Goal: Task Accomplishment & Management: Use online tool/utility

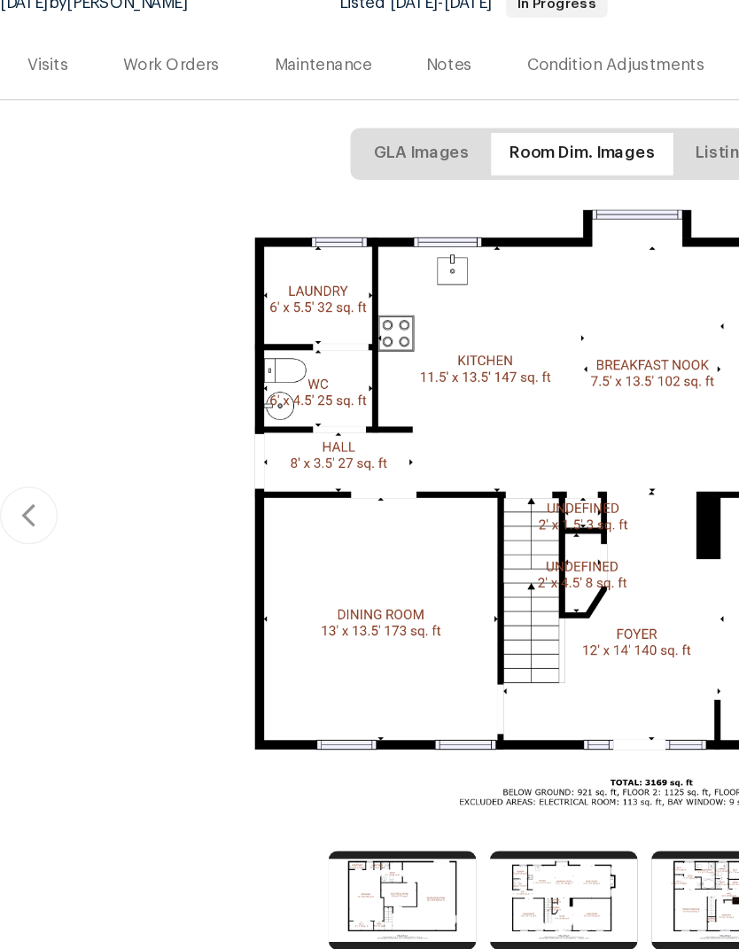
scroll to position [47, 0]
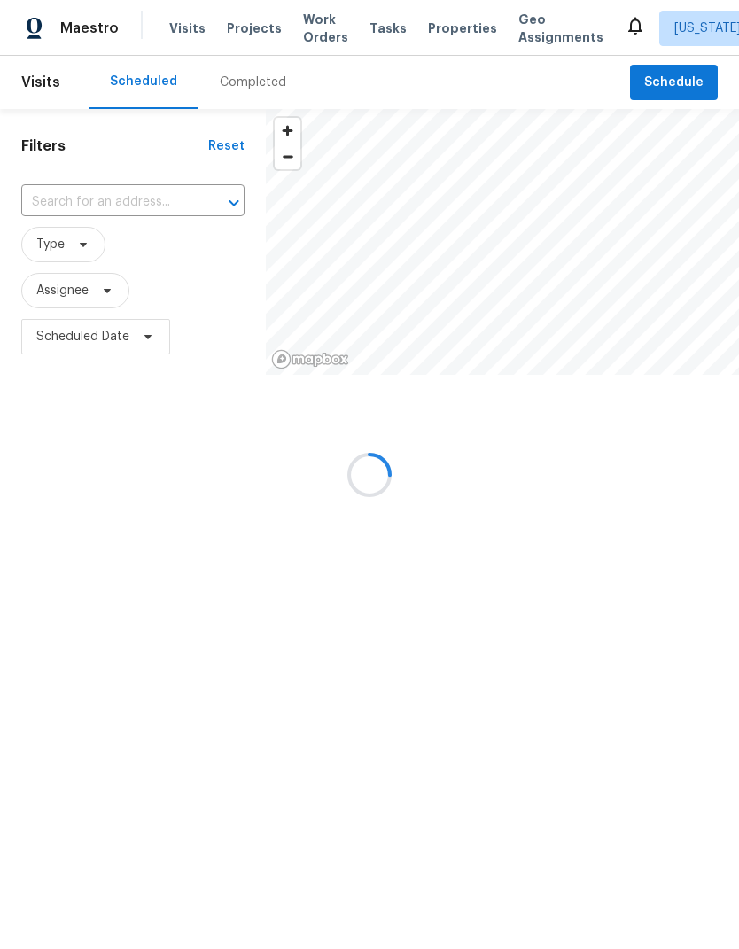
click at [250, 29] on div at bounding box center [369, 474] width 739 height 949
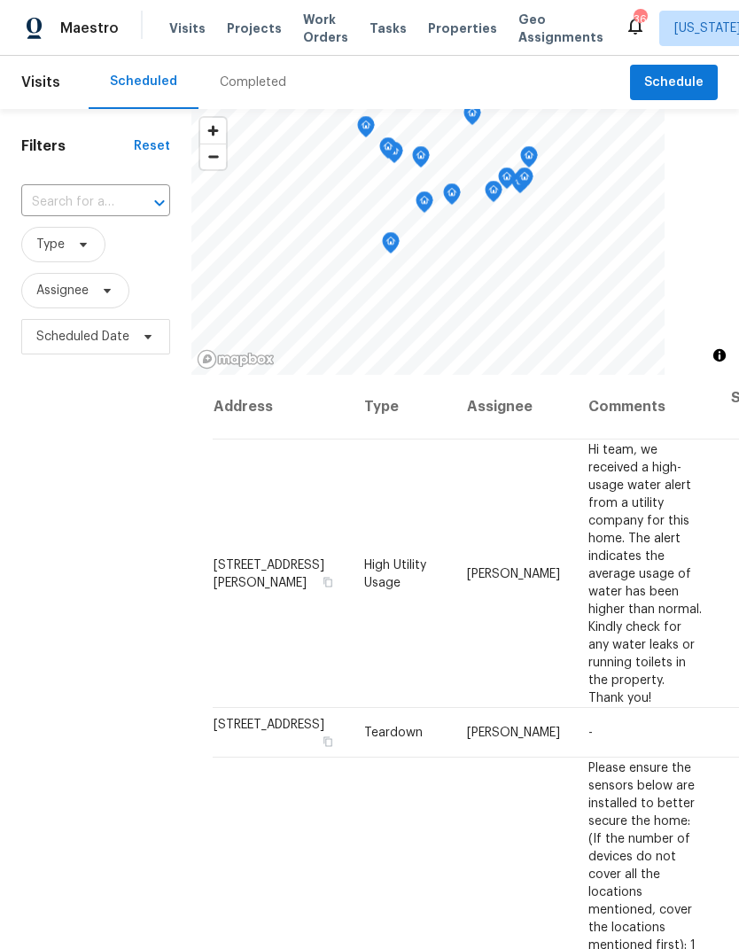
click at [244, 33] on span "Projects" at bounding box center [254, 28] width 55 height 18
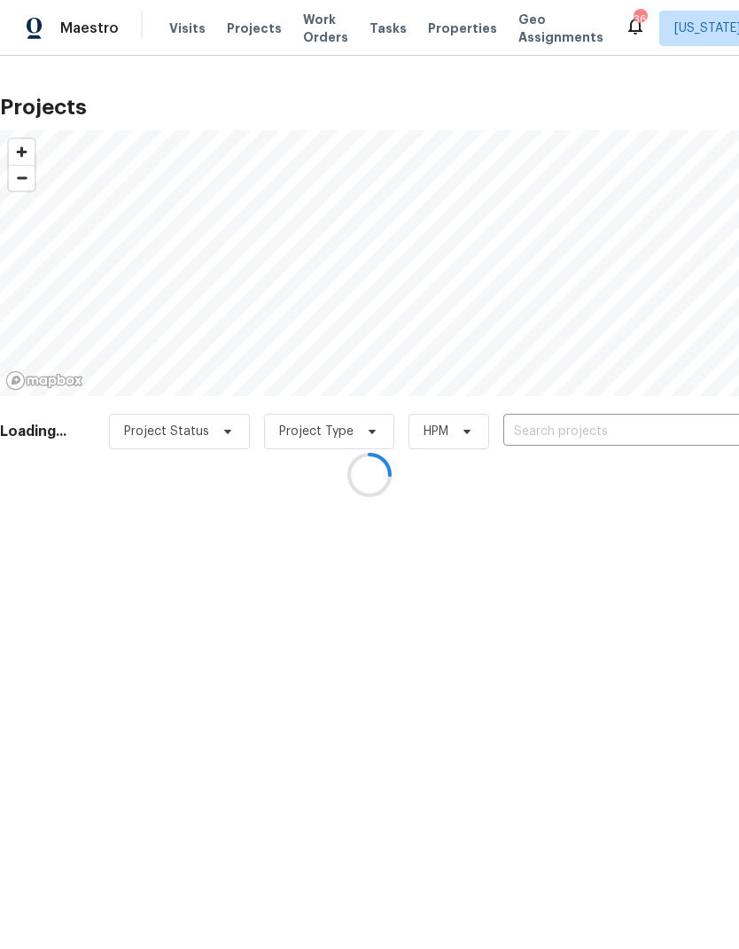
click at [625, 437] on div at bounding box center [369, 474] width 739 height 949
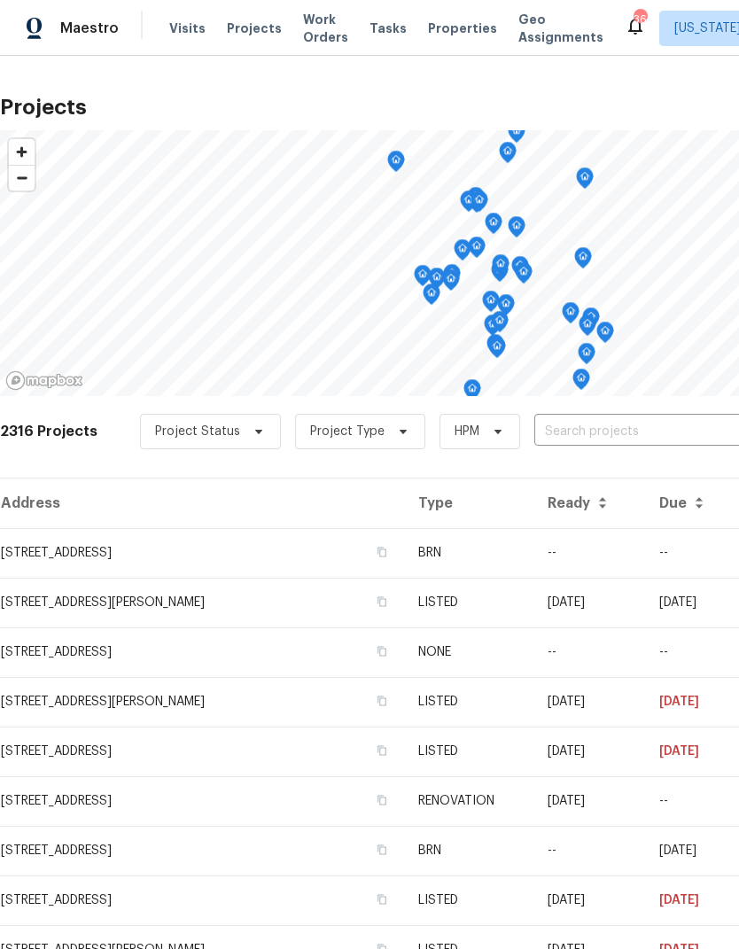
click at [633, 426] on input "text" at bounding box center [635, 431] width 203 height 27
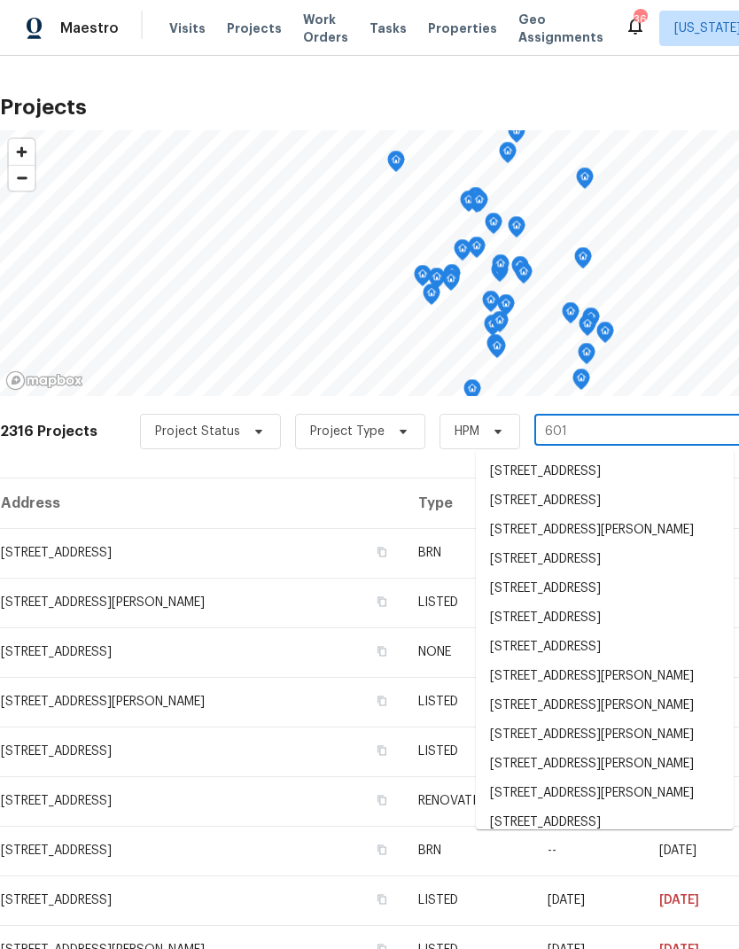
type input "6019"
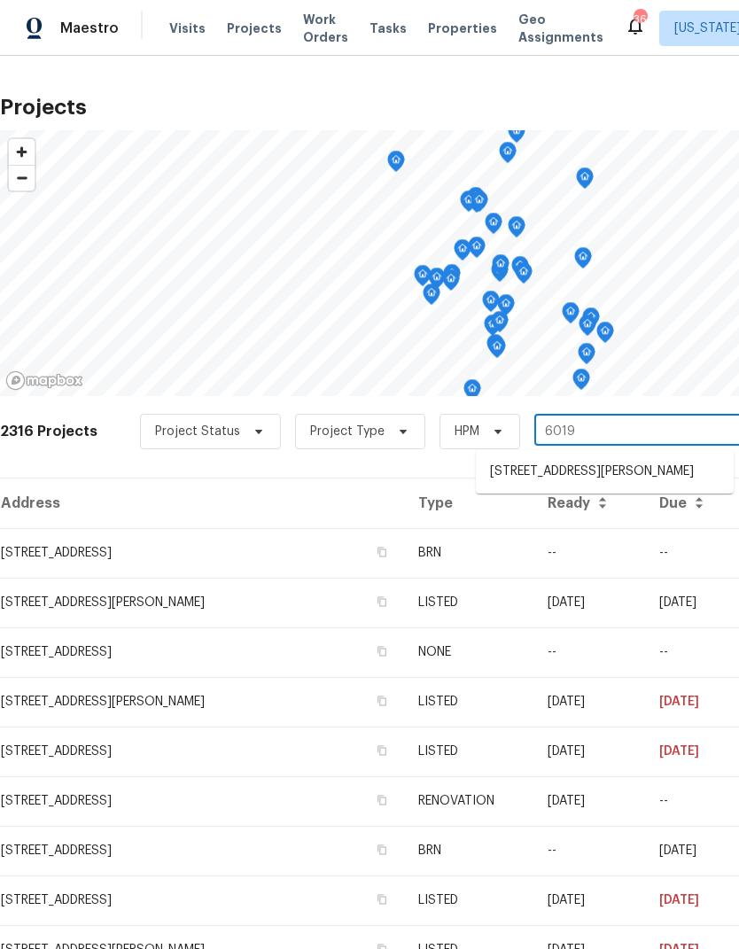
click at [601, 486] on li "6019 Old Silver Hill Rd, District Heights, MD 20747" at bounding box center [605, 471] width 258 height 29
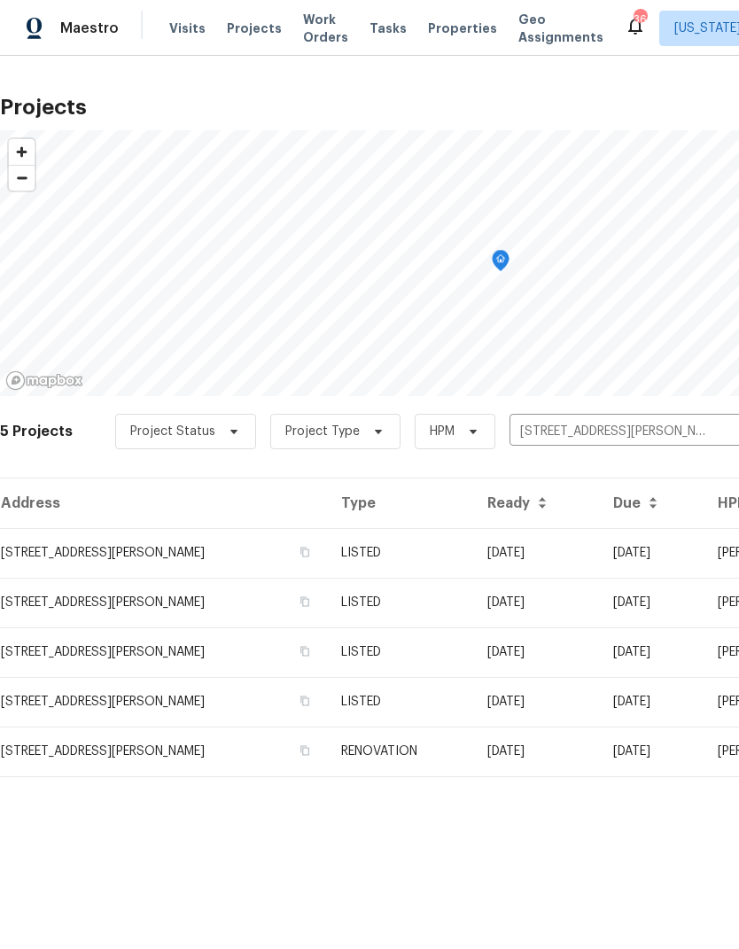
click at [176, 547] on td "6019 Old Silver Hill Rd, District Heights, MD 20747" at bounding box center [163, 553] width 327 height 50
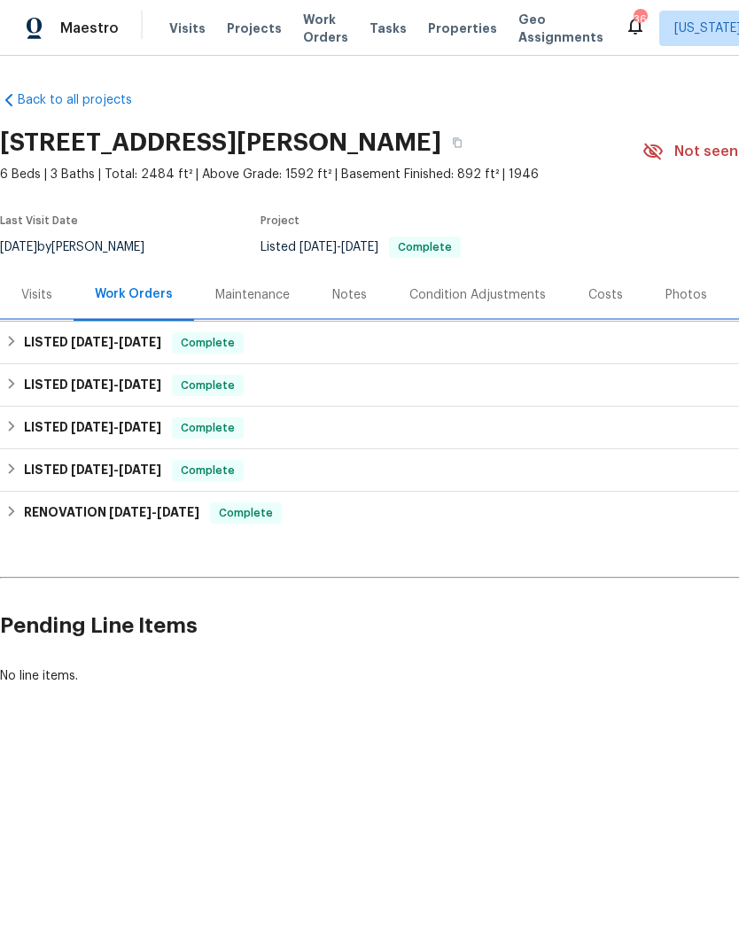
click at [111, 341] on span "7/28/25" at bounding box center [92, 342] width 43 height 12
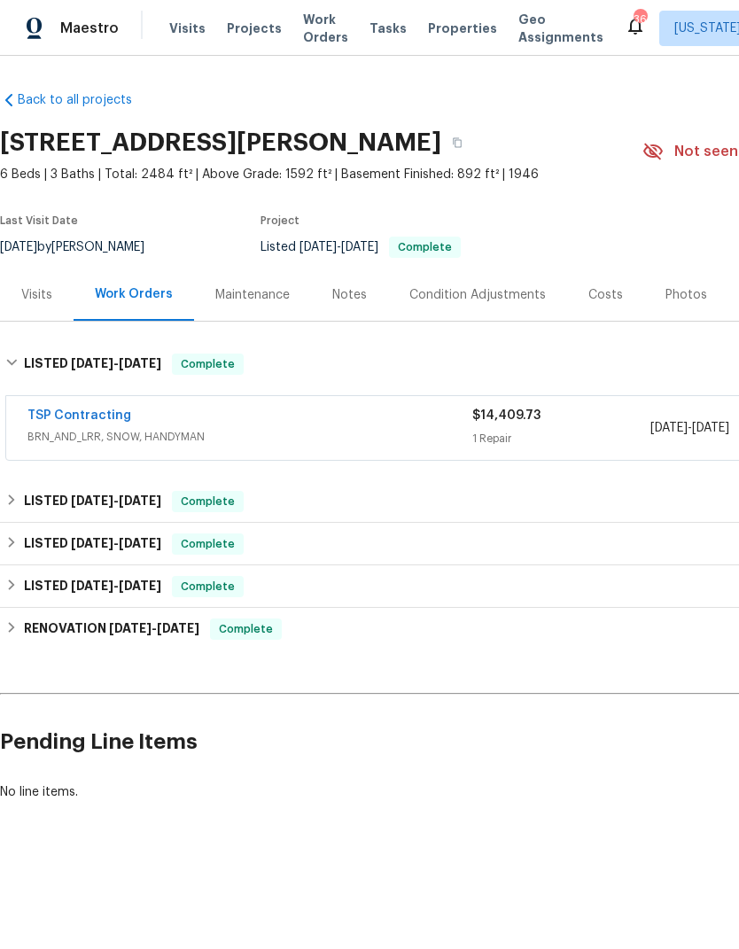
click at [93, 409] on link "TSP Contracting" at bounding box center [79, 415] width 104 height 12
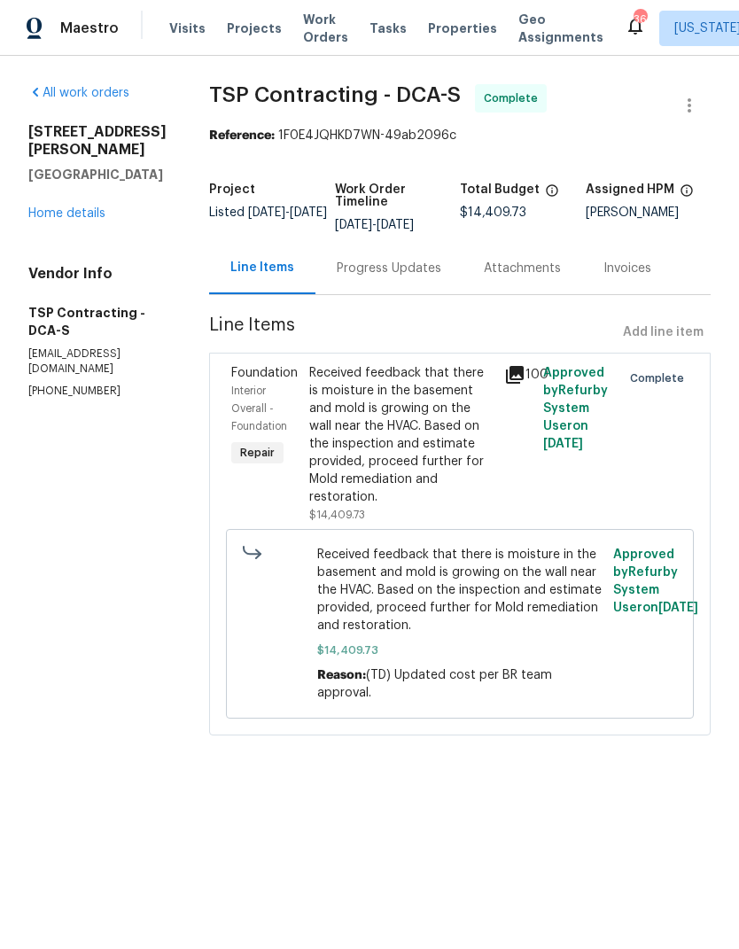
click at [514, 370] on icon at bounding box center [515, 375] width 18 height 18
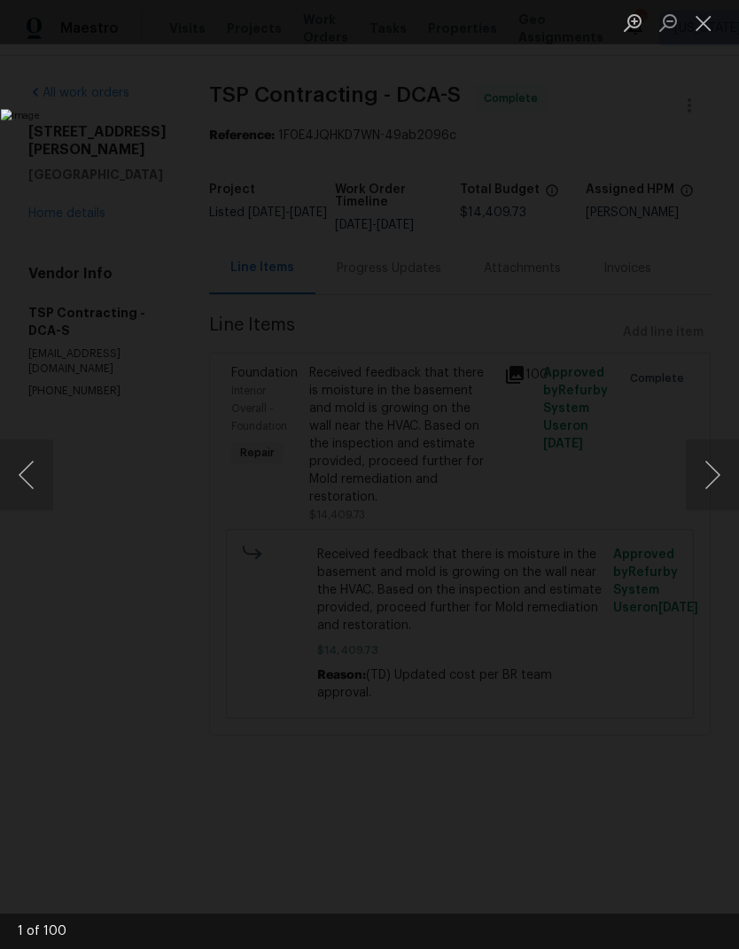
click at [709, 465] on button "Next image" at bounding box center [712, 474] width 53 height 71
click at [715, 454] on button "Next image" at bounding box center [712, 474] width 53 height 71
click at [711, 457] on button "Next image" at bounding box center [712, 474] width 53 height 71
click at [708, 458] on button "Next image" at bounding box center [712, 474] width 53 height 71
click at [715, 456] on button "Next image" at bounding box center [712, 474] width 53 height 71
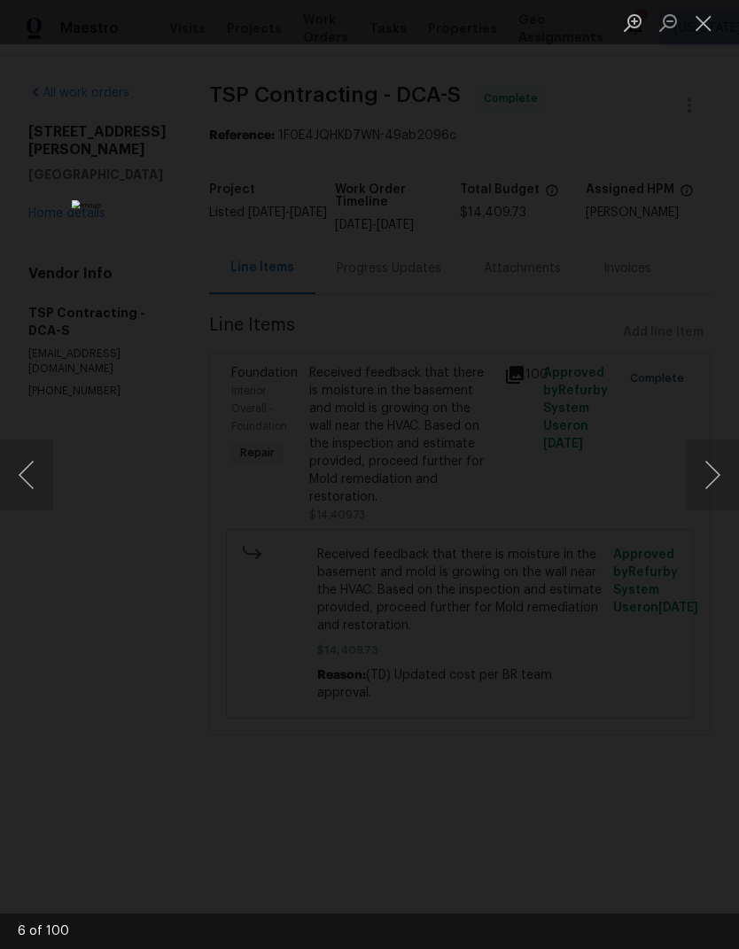
click at [711, 462] on button "Next image" at bounding box center [712, 474] width 53 height 71
click at [716, 457] on button "Next image" at bounding box center [712, 474] width 53 height 71
click at [713, 460] on button "Next image" at bounding box center [712, 474] width 53 height 71
click at [710, 460] on button "Next image" at bounding box center [712, 474] width 53 height 71
click at [709, 468] on button "Next image" at bounding box center [712, 474] width 53 height 71
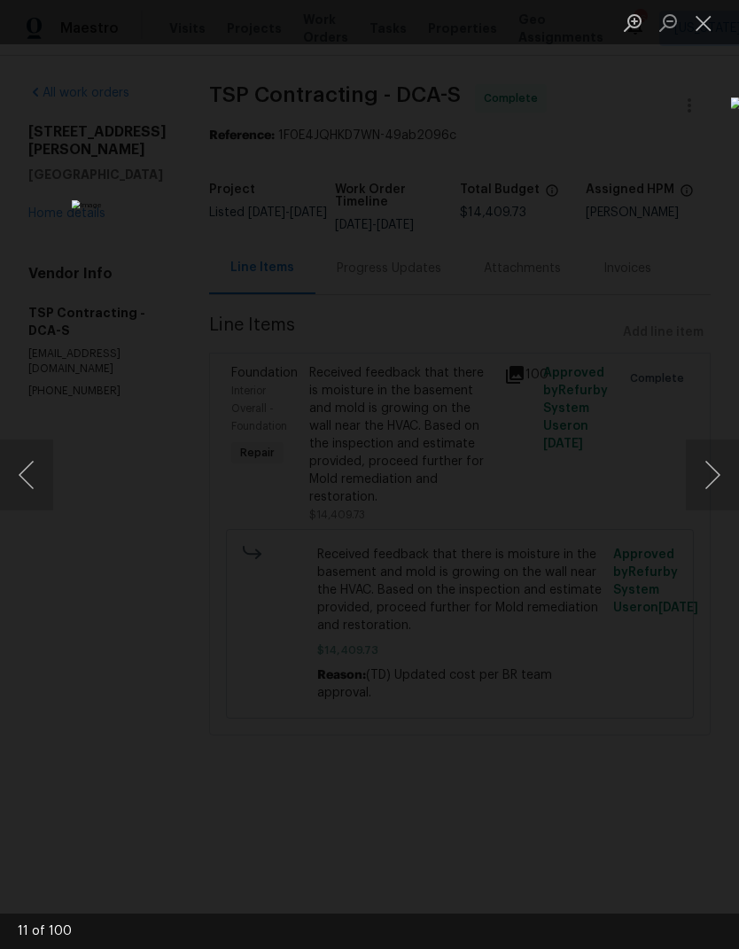
click at [709, 468] on button "Next image" at bounding box center [712, 474] width 53 height 71
click at [714, 465] on button "Next image" at bounding box center [712, 474] width 53 height 71
click at [698, 19] on button "Close lightbox" at bounding box center [703, 22] width 35 height 31
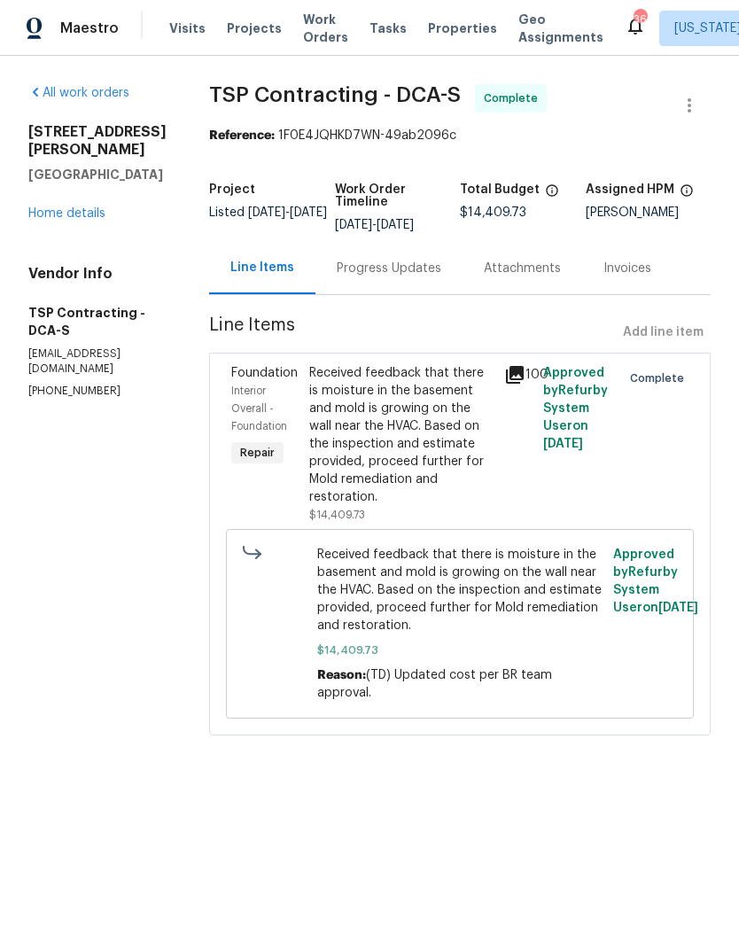
click at [104, 220] on link "Home details" at bounding box center [66, 213] width 77 height 12
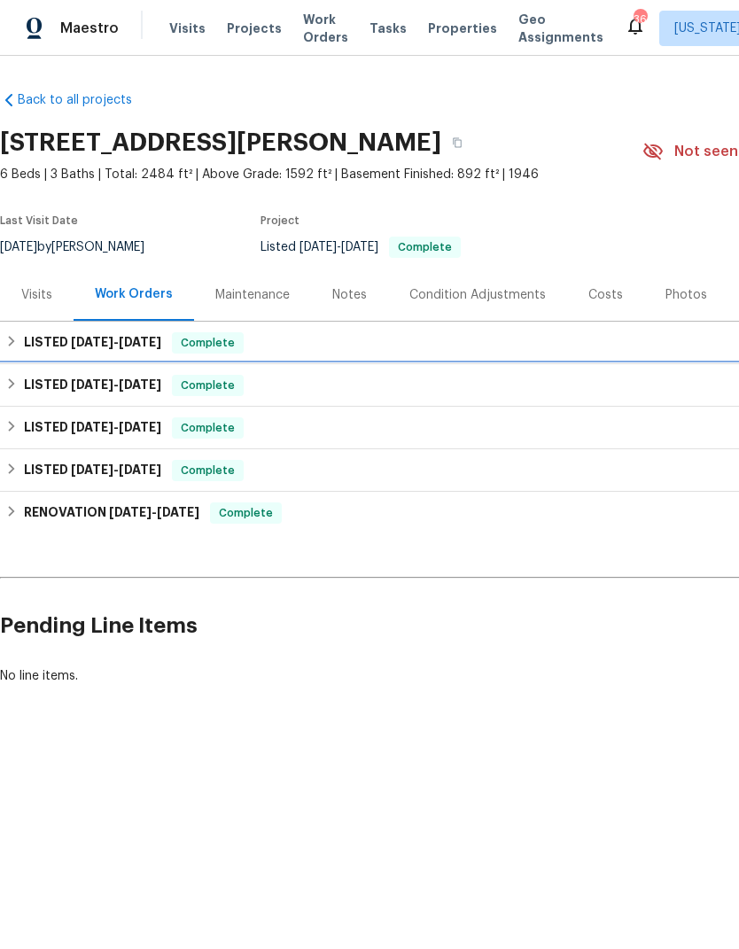
click at [90, 378] on span "7/14/25" at bounding box center [92, 384] width 43 height 12
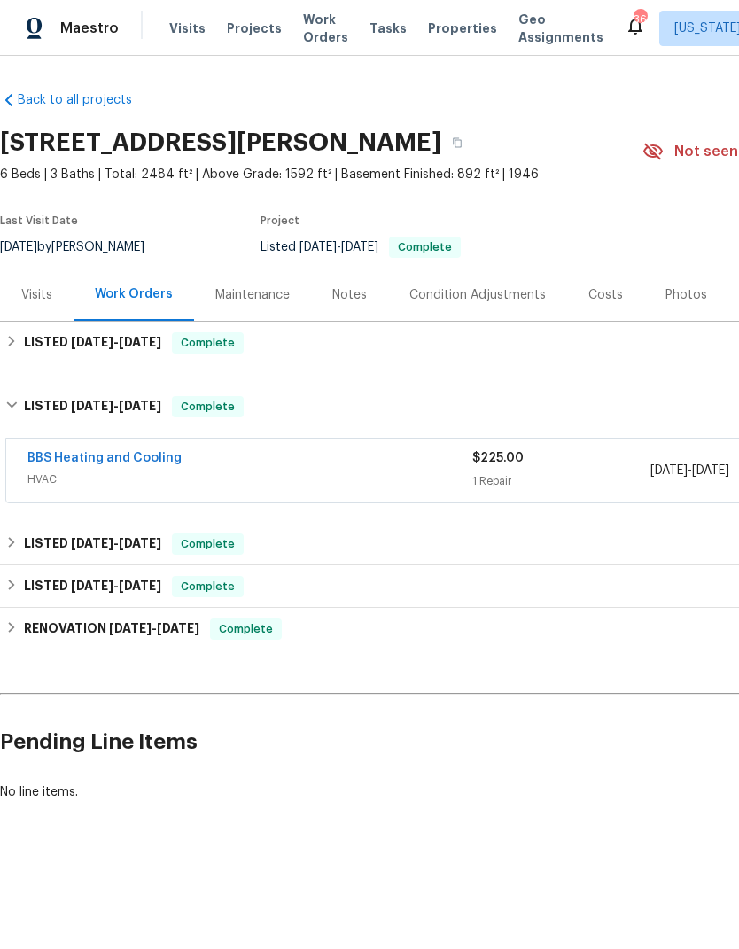
click at [124, 462] on link "BBS Heating and Cooling" at bounding box center [104, 458] width 154 height 12
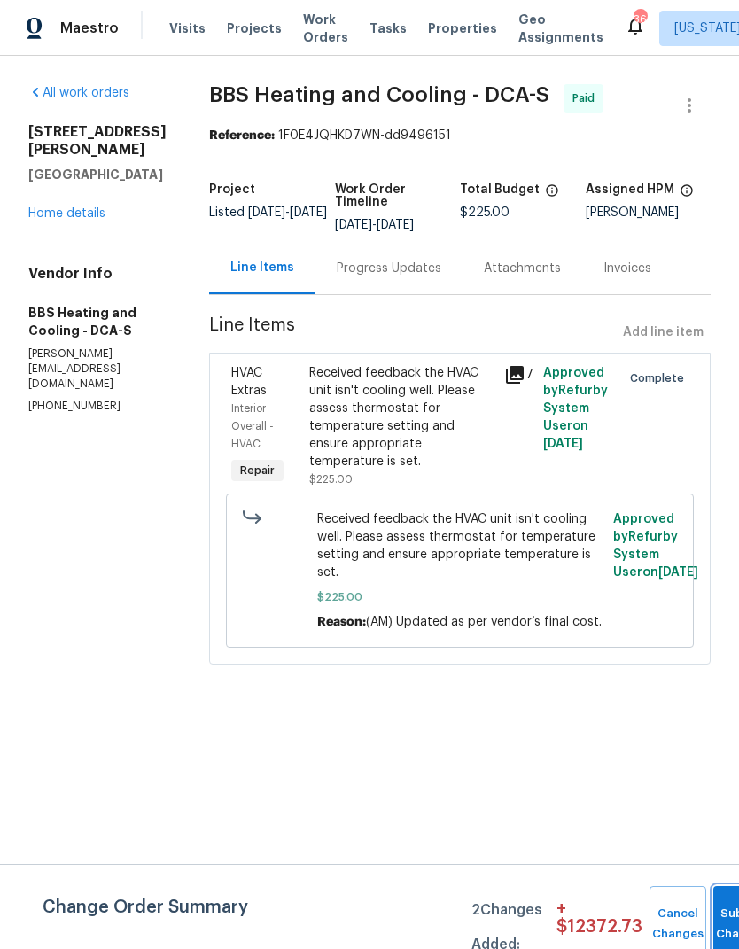
click at [719, 911] on button "Submit Changes" at bounding box center [741, 924] width 57 height 76
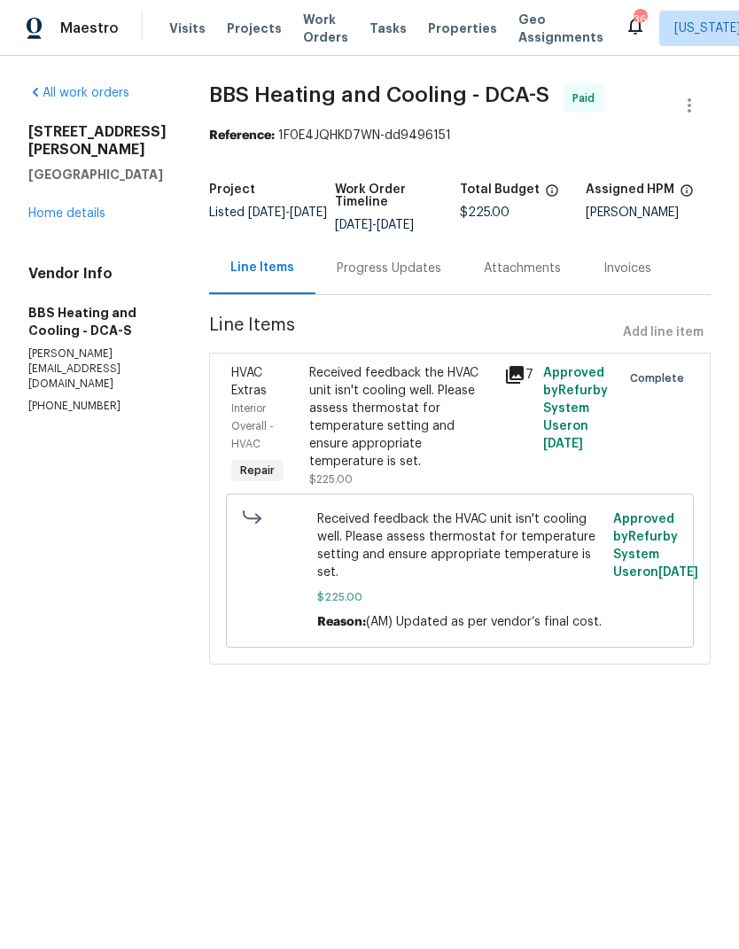
click at [96, 207] on link "Home details" at bounding box center [66, 213] width 77 height 12
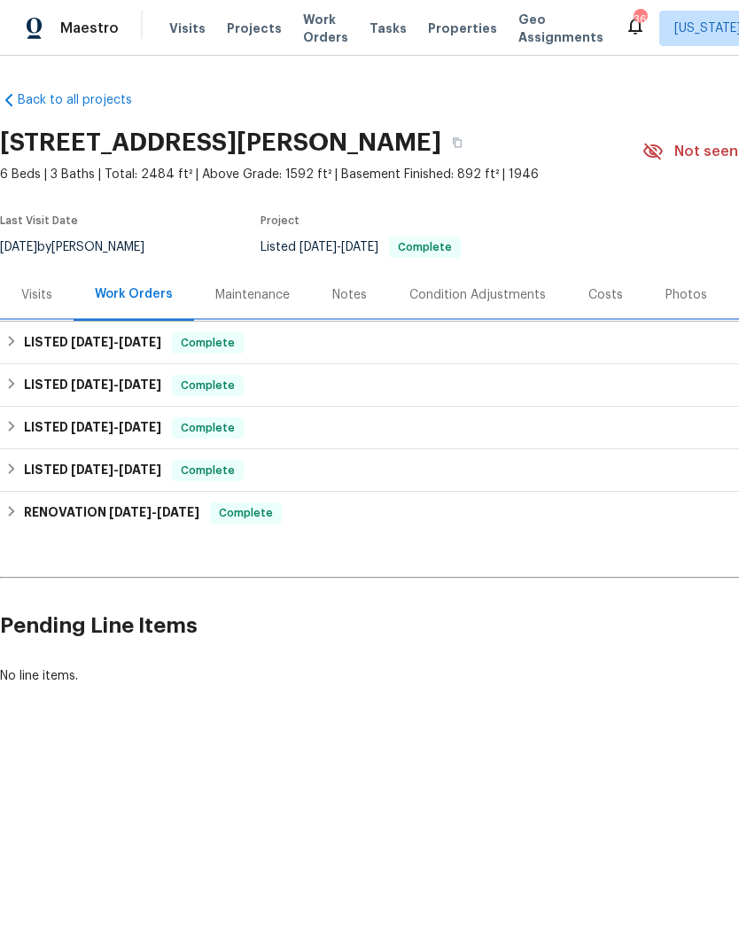
click at [105, 331] on div "LISTED 7/28/25 - 8/13/25 Complete" at bounding box center [500, 343] width 1001 height 43
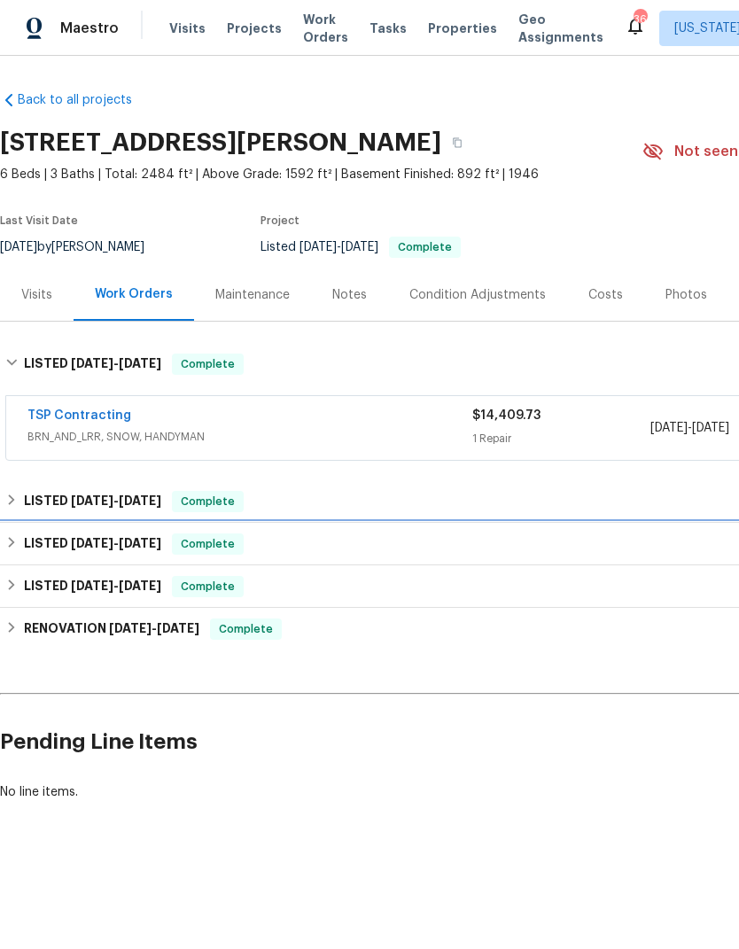
click at [115, 541] on span "7/14/25 - 7/28/25" at bounding box center [116, 543] width 90 height 12
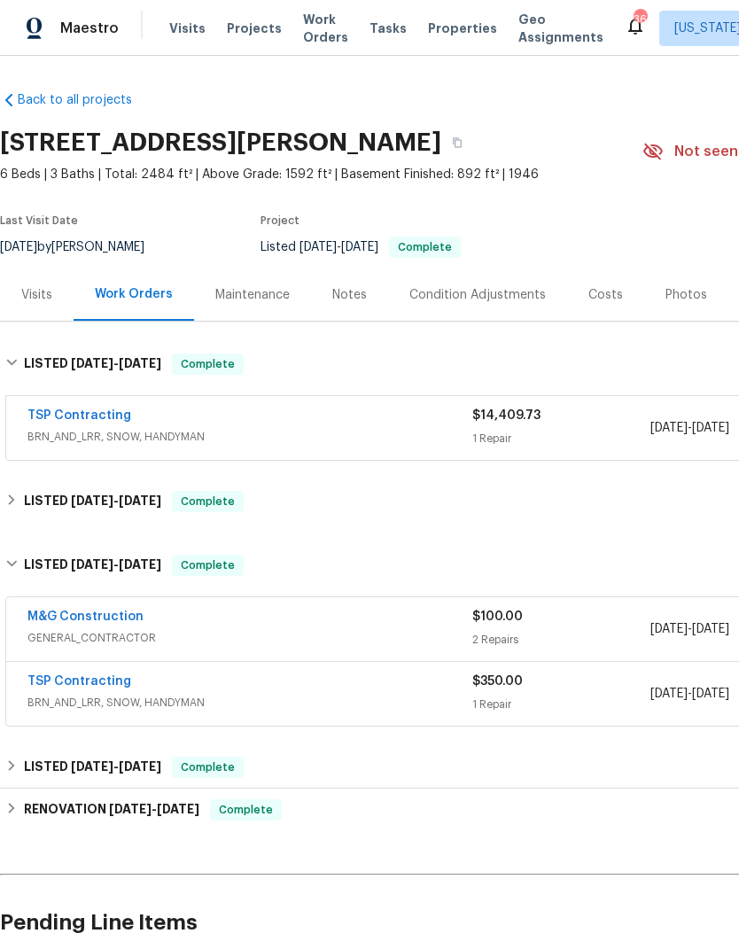
click at [106, 621] on link "M&G Construction" at bounding box center [85, 616] width 116 height 12
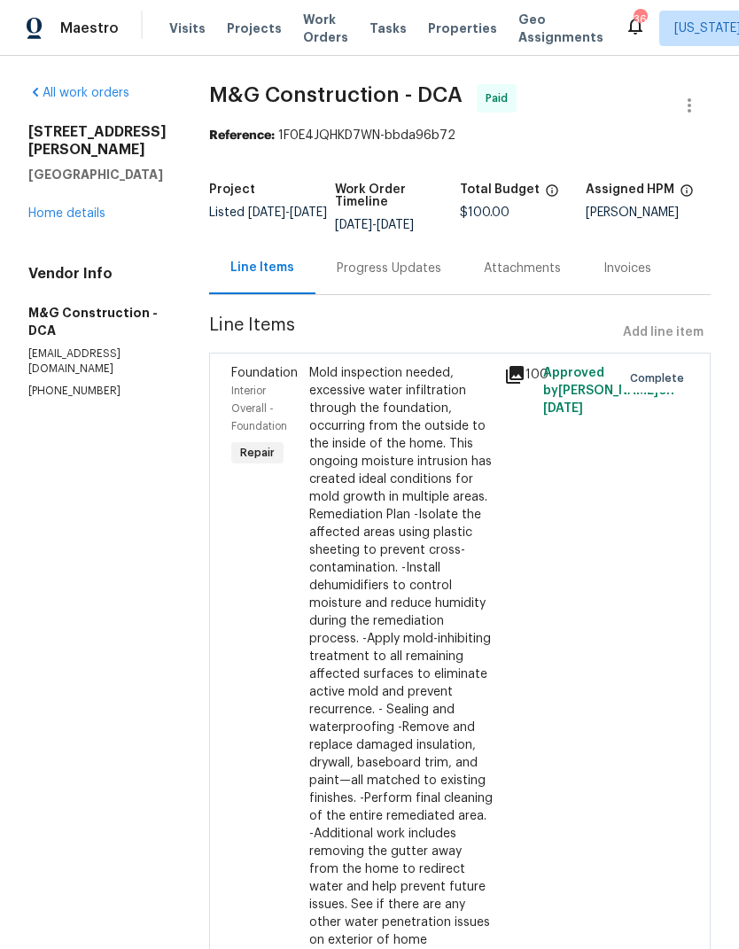
click at [78, 220] on link "Home details" at bounding box center [66, 213] width 77 height 12
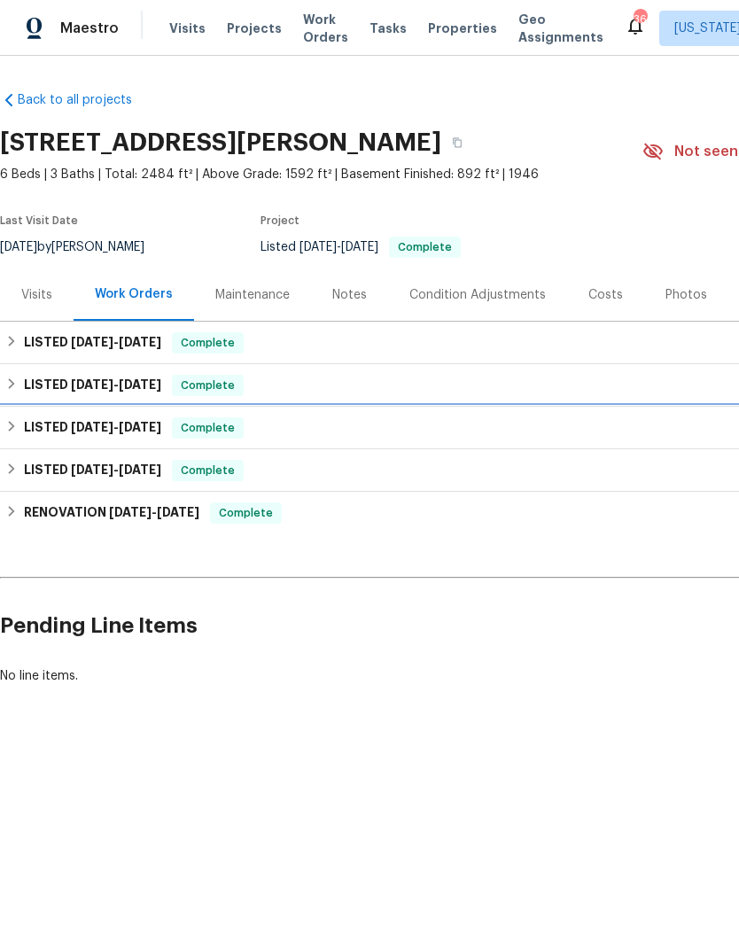
click at [110, 437] on h6 "LISTED 7/14/25 - 7/28/25" at bounding box center [92, 427] width 137 height 21
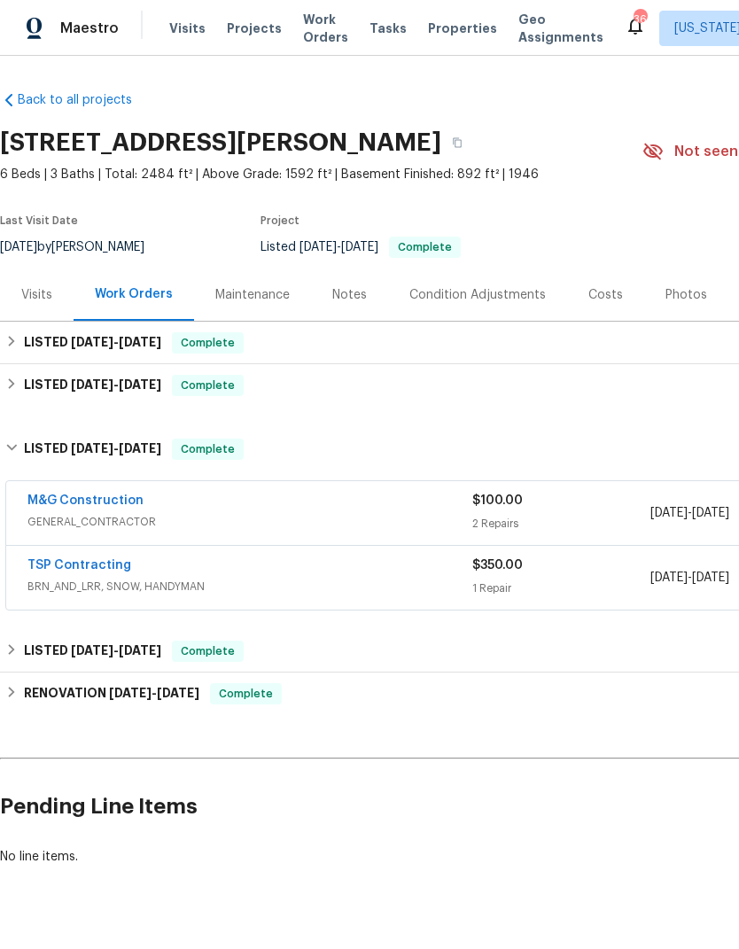
click at [102, 570] on link "TSP Contracting" at bounding box center [79, 565] width 104 height 12
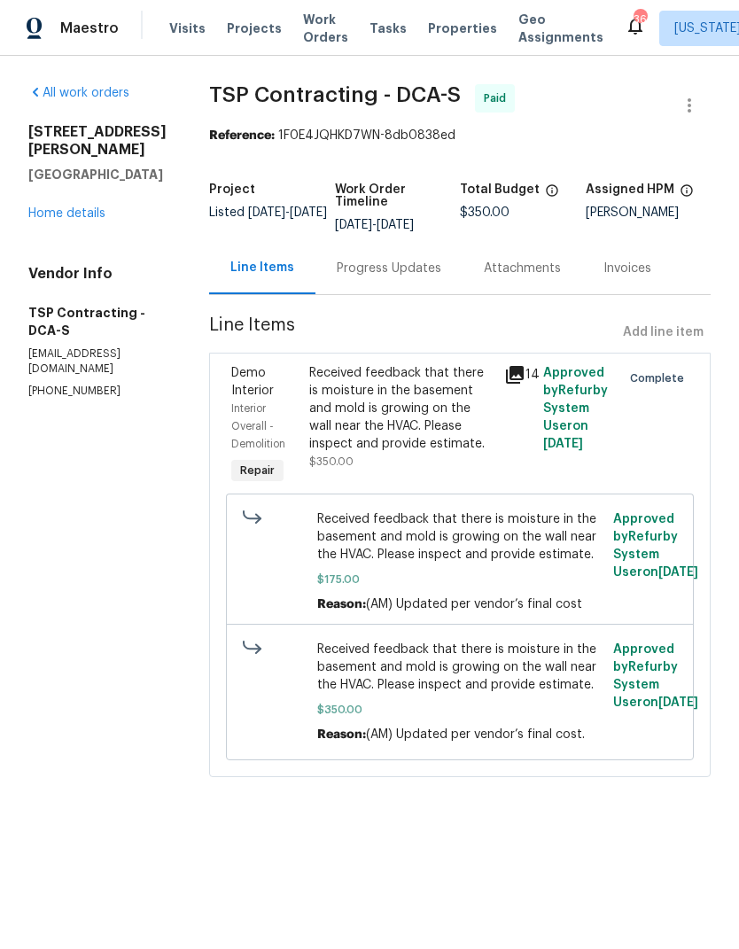
click at [92, 220] on link "Home details" at bounding box center [66, 213] width 77 height 12
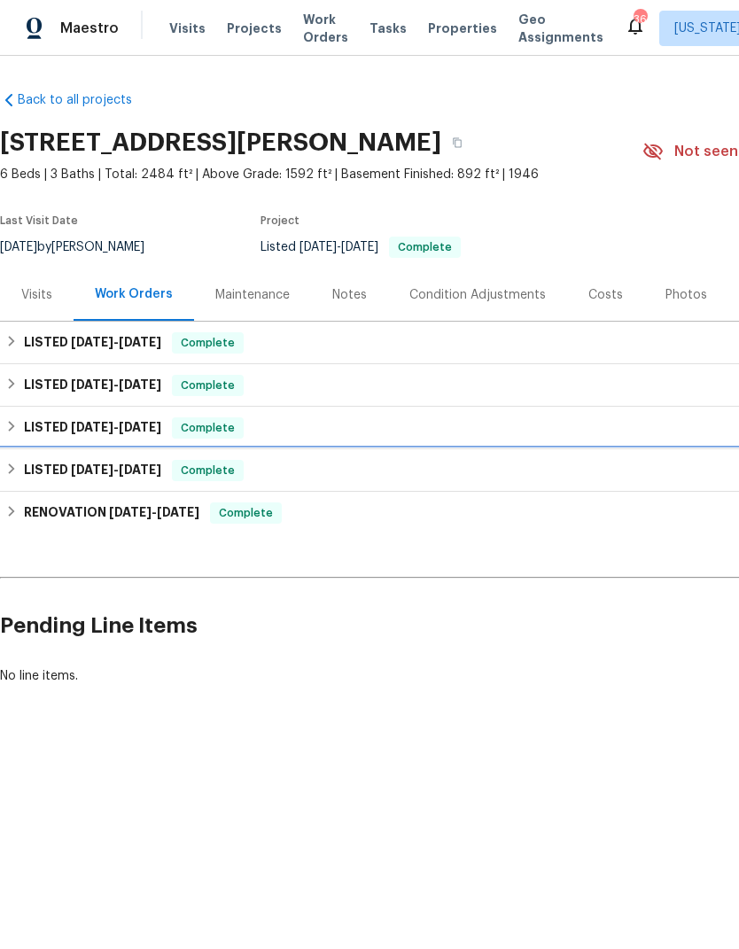
click at [111, 472] on span "6/25/25" at bounding box center [92, 469] width 43 height 12
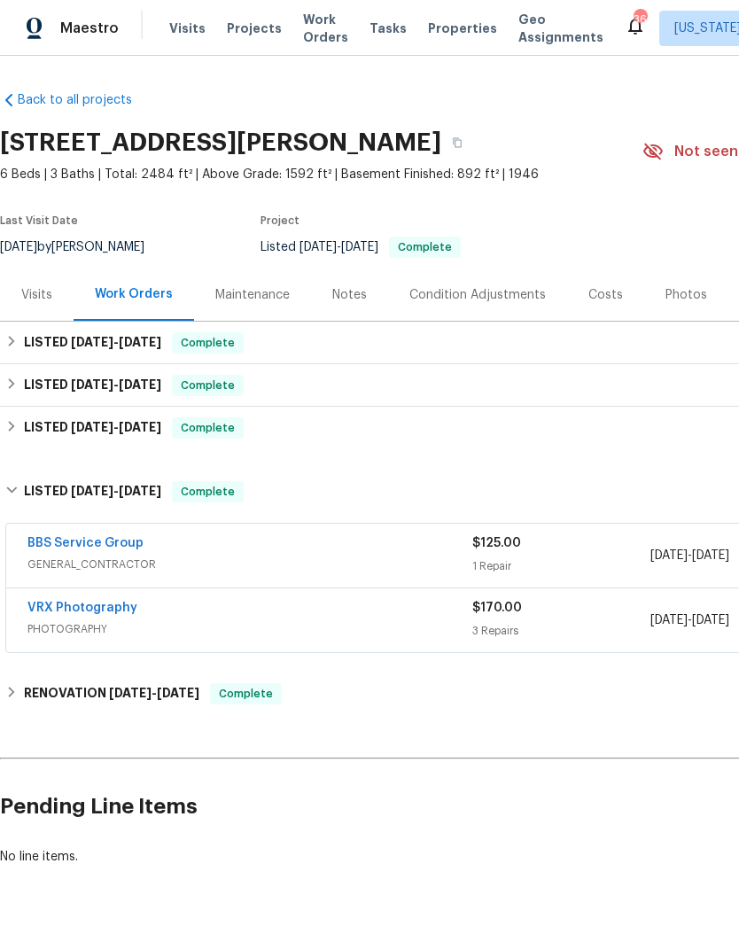
click at [131, 544] on link "BBS Service Group" at bounding box center [85, 543] width 116 height 12
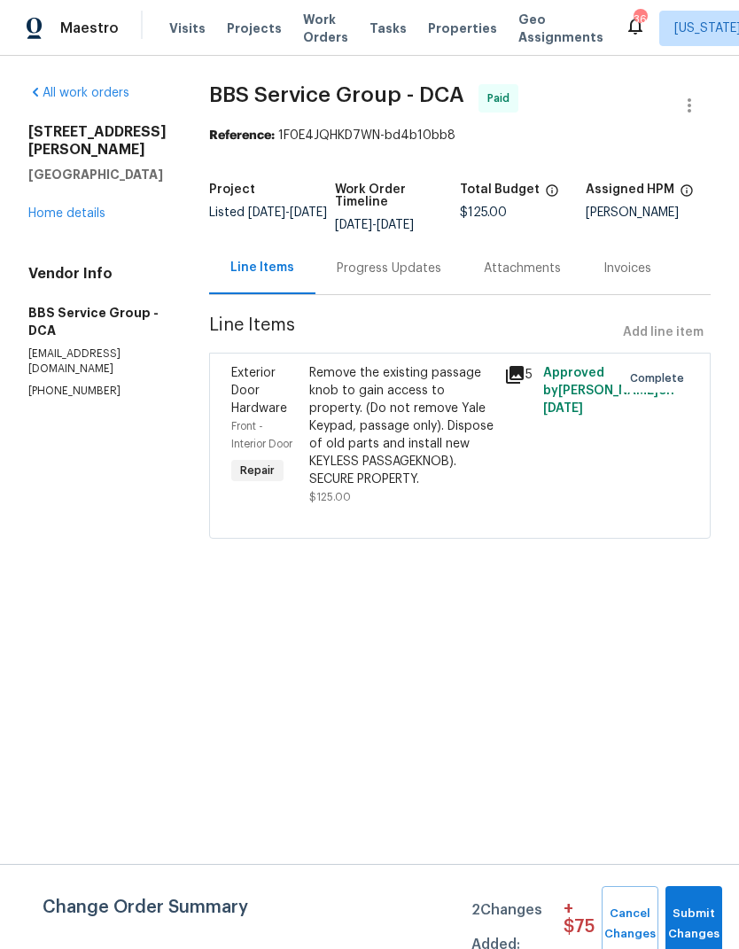
click at [505, 381] on icon at bounding box center [514, 374] width 21 height 21
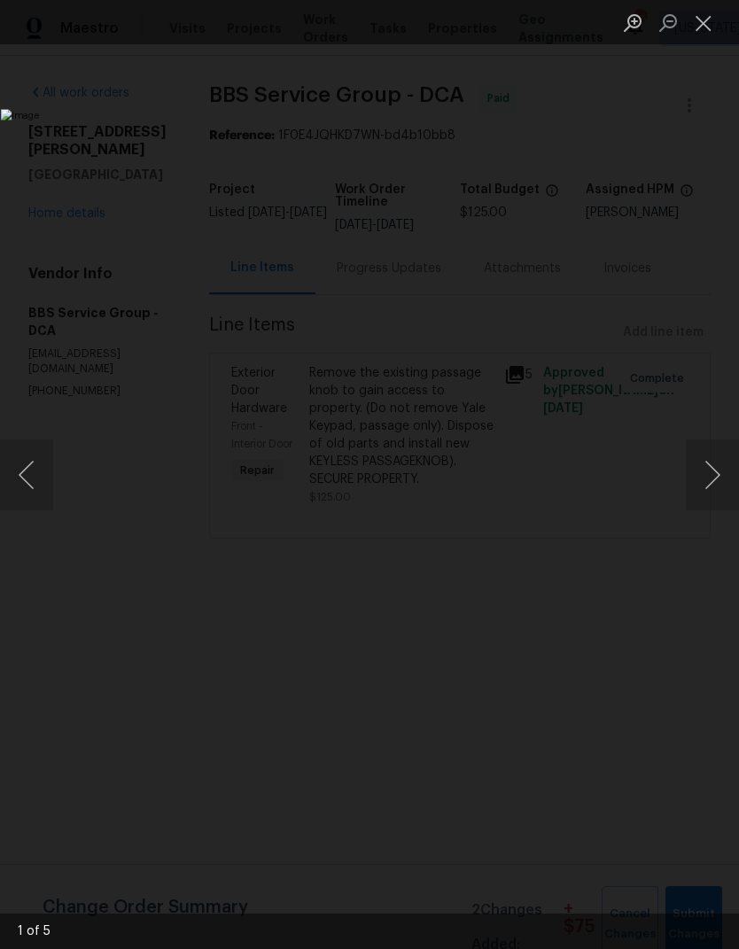
click at [719, 469] on button "Next image" at bounding box center [712, 474] width 53 height 71
click at [710, 477] on button "Next image" at bounding box center [712, 474] width 53 height 71
click at [713, 465] on button "Next image" at bounding box center [712, 474] width 53 height 71
click at [720, 452] on button "Next image" at bounding box center [712, 474] width 53 height 71
click at [695, 22] on button "Close lightbox" at bounding box center [703, 22] width 35 height 31
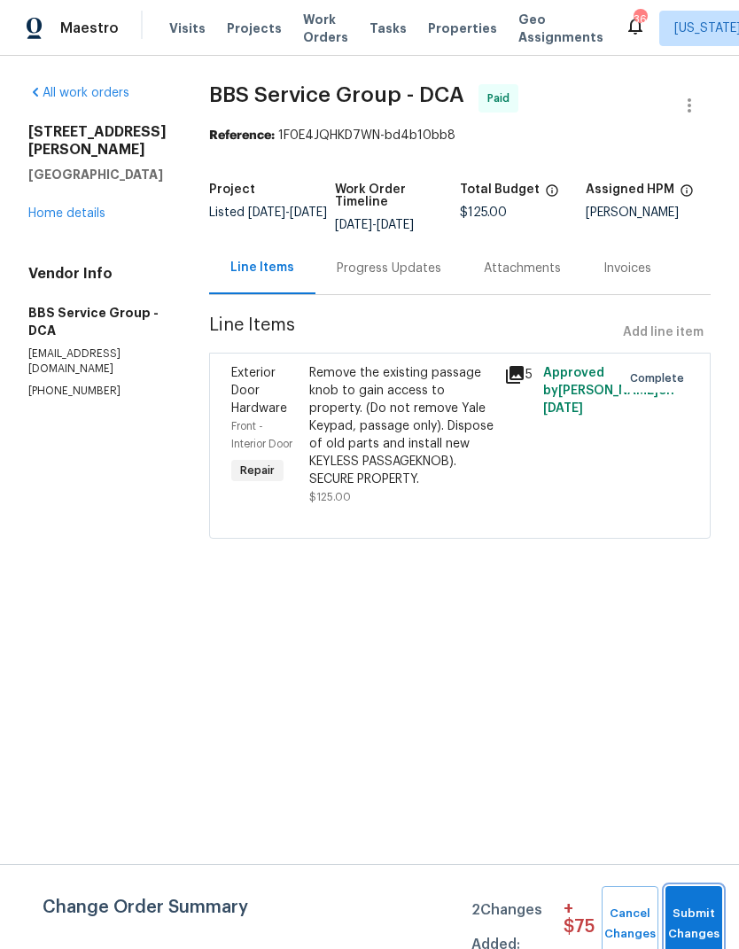
click at [697, 896] on button "Submit Changes" at bounding box center [693, 924] width 57 height 76
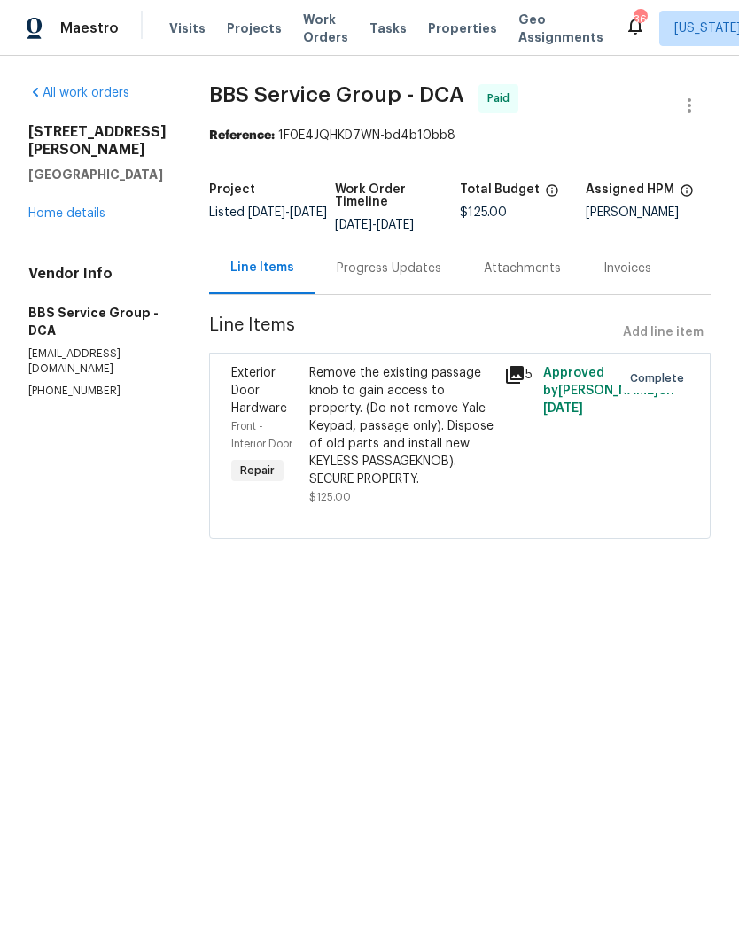
click at [93, 220] on link "Home details" at bounding box center [66, 213] width 77 height 12
